Goal: Information Seeking & Learning: Learn about a topic

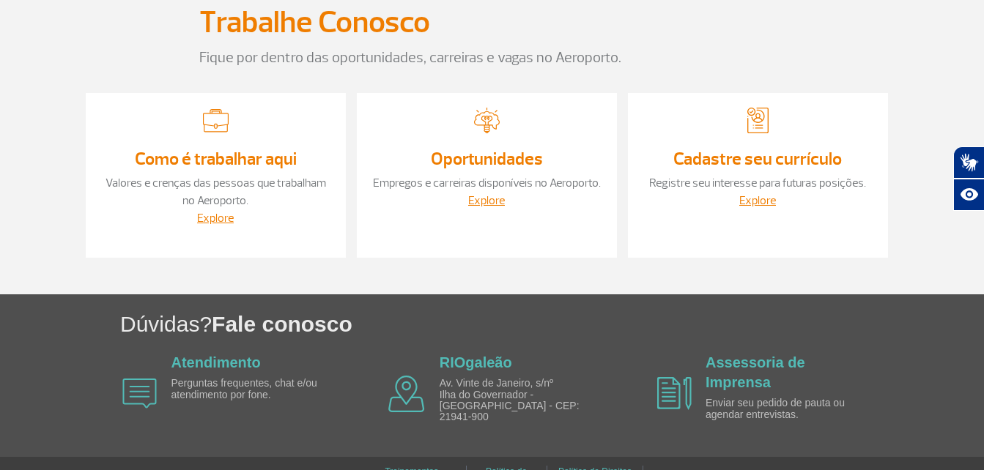
scroll to position [149, 0]
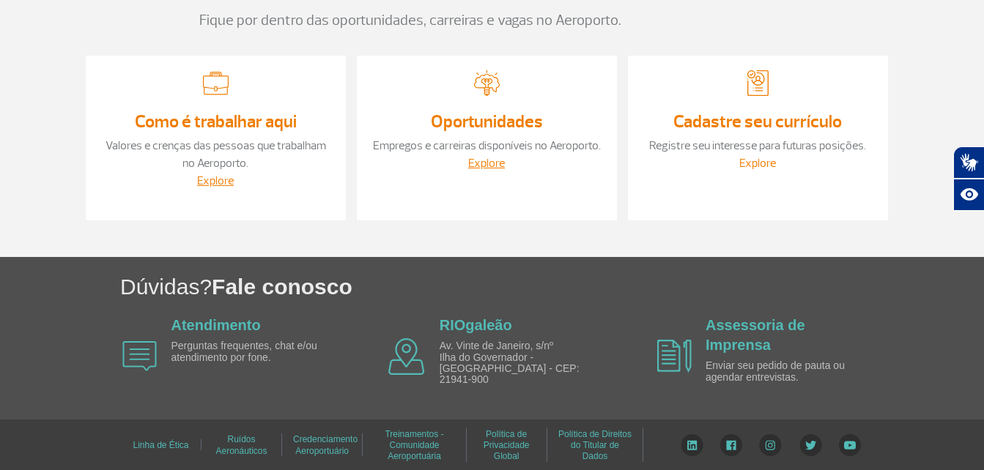
click at [755, 162] on link "Explore" at bounding box center [757, 163] width 37 height 15
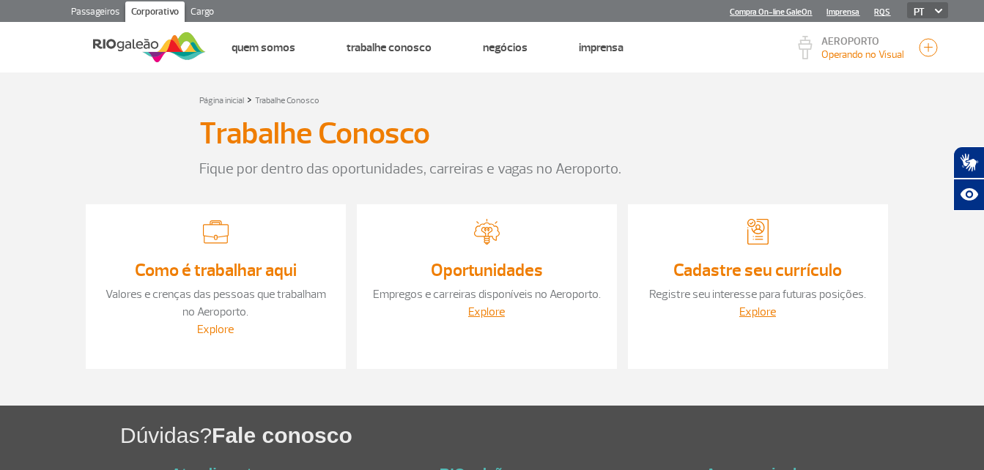
click at [213, 330] on link "Explore" at bounding box center [215, 329] width 37 height 15
